Goal: Find specific fact: Find specific fact

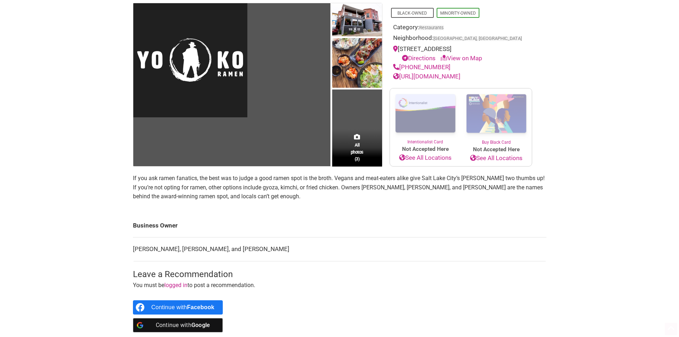
scroll to position [107, 0]
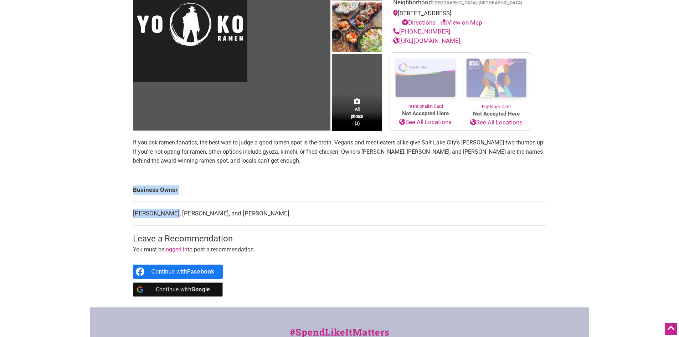
drag, startPoint x: 132, startPoint y: 215, endPoint x: 171, endPoint y: 215, distance: 39.6
click at [171, 215] on div "All photos (3) Black-Owned Minority-Owned Category: Restaurants Neighborhood: […" at bounding box center [340, 137] width 428 height 340
click at [171, 215] on td "[PERSON_NAME], [PERSON_NAME], and [PERSON_NAME]" at bounding box center [339, 214] width 413 height 24
drag, startPoint x: 174, startPoint y: 212, endPoint x: 134, endPoint y: 213, distance: 40.3
click at [134, 213] on td "[PERSON_NAME], [PERSON_NAME], and [PERSON_NAME]" at bounding box center [339, 214] width 413 height 24
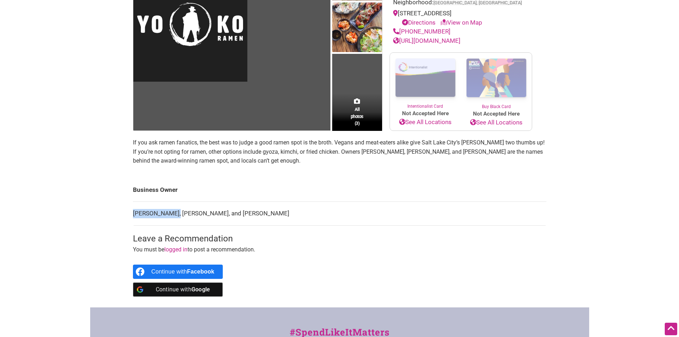
copy td "[PERSON_NAME]"
drag, startPoint x: 221, startPoint y: 213, endPoint x: 179, endPoint y: 214, distance: 41.7
click at [179, 214] on td "[PERSON_NAME], [PERSON_NAME], and [PERSON_NAME]" at bounding box center [339, 214] width 413 height 24
copy td "[PERSON_NAME]"
click at [272, 217] on td "[PERSON_NAME], [PERSON_NAME], and [PERSON_NAME]" at bounding box center [339, 214] width 413 height 24
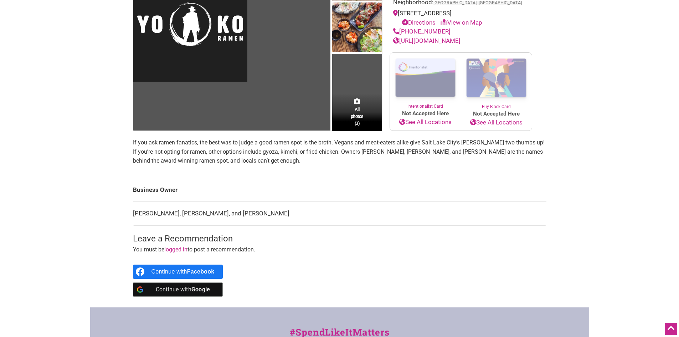
drag, startPoint x: 278, startPoint y: 214, endPoint x: 236, endPoint y: 214, distance: 42.8
click at [236, 214] on td "[PERSON_NAME], [PERSON_NAME], and [PERSON_NAME]" at bounding box center [339, 214] width 413 height 24
copy td "[PERSON_NAME]"
drag, startPoint x: 356, startPoint y: 200, endPoint x: 359, endPoint y: 129, distance: 71.3
click at [357, 200] on td "Business Owner" at bounding box center [339, 190] width 413 height 24
